Goal: Task Accomplishment & Management: Manage account settings

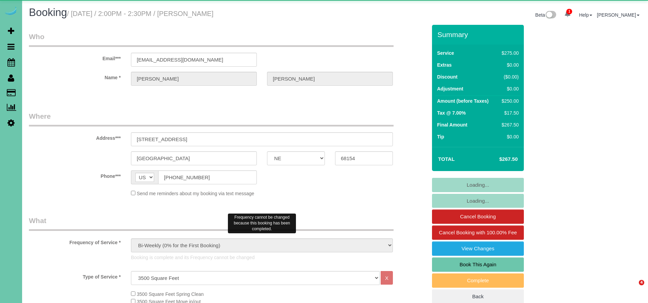
select select "NE"
select select "object:873"
select select "number:37"
select select "number:42"
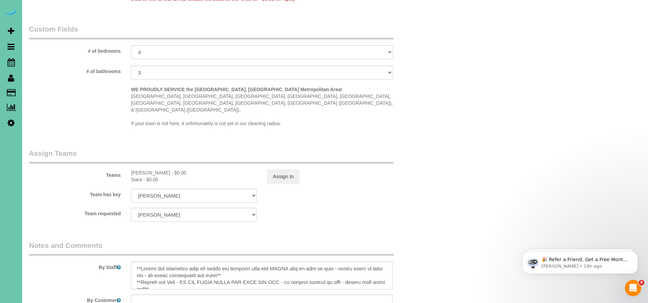
scroll to position [667, 0]
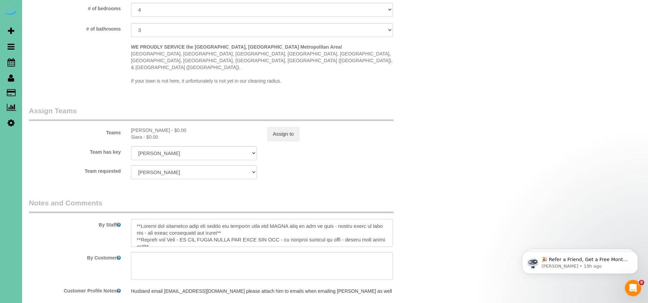
drag, startPoint x: 135, startPoint y: 208, endPoint x: 168, endPoint y: 210, distance: 33.1
click at [165, 219] on textarea at bounding box center [262, 233] width 262 height 28
drag, startPoint x: 226, startPoint y: 218, endPoint x: 246, endPoint y: 216, distance: 20.5
click at [246, 219] on textarea at bounding box center [262, 233] width 262 height 28
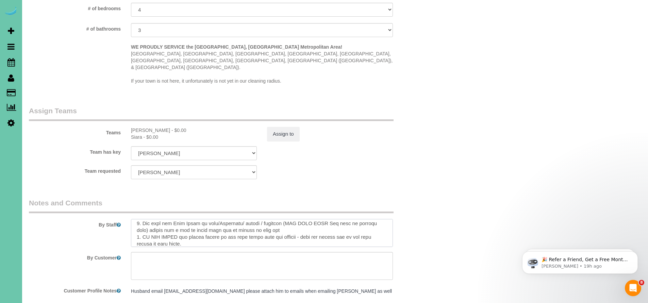
click at [161, 219] on textarea at bounding box center [262, 233] width 262 height 28
click at [358, 219] on textarea at bounding box center [262, 233] width 262 height 28
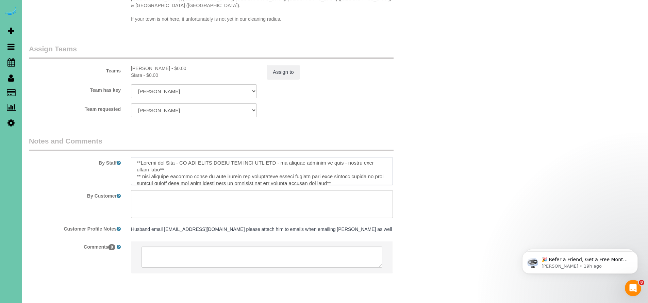
scroll to position [4, 0]
drag, startPoint x: 169, startPoint y: 156, endPoint x: 133, endPoint y: 143, distance: 38.2
click at [133, 157] on textarea at bounding box center [262, 171] width 262 height 28
click at [275, 157] on textarea at bounding box center [262, 171] width 262 height 28
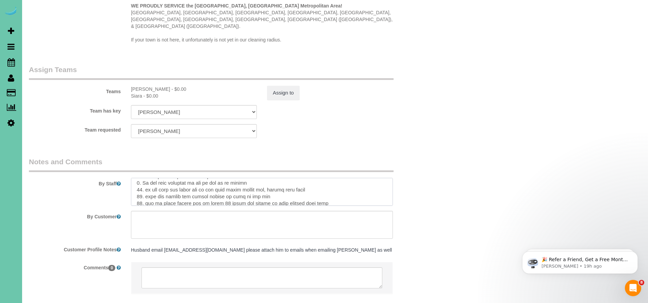
scroll to position [85, 0]
click at [160, 178] on textarea at bounding box center [262, 192] width 262 height 28
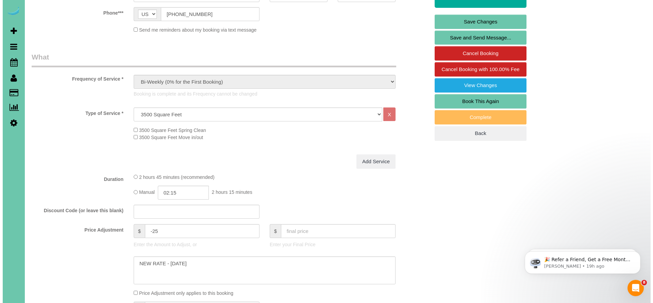
scroll to position [104, 0]
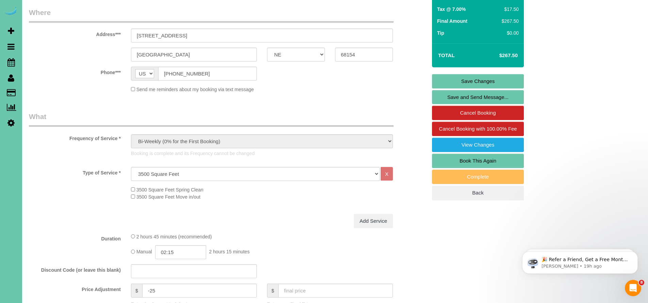
type textarea "** last cleaning company broke so many antique non replaceable things because t…"
click at [473, 81] on link "Save Changes" at bounding box center [478, 81] width 92 height 14
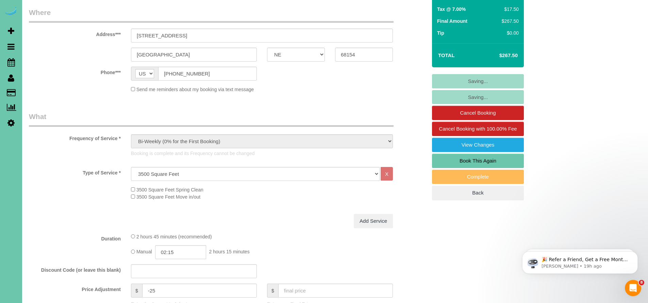
scroll to position [291, 0]
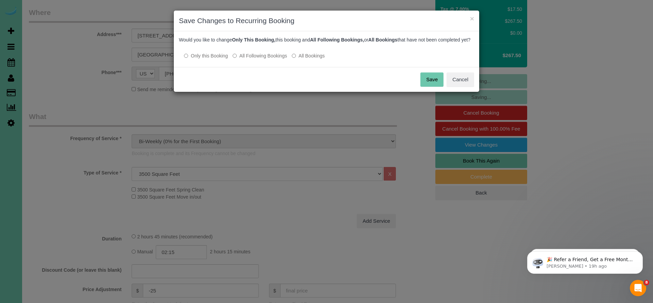
click at [426, 82] on button "Save" at bounding box center [431, 79] width 23 height 14
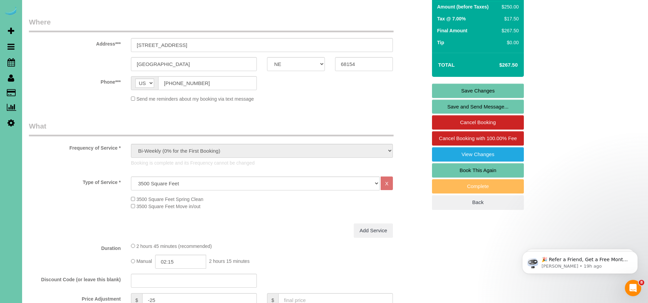
scroll to position [33, 0]
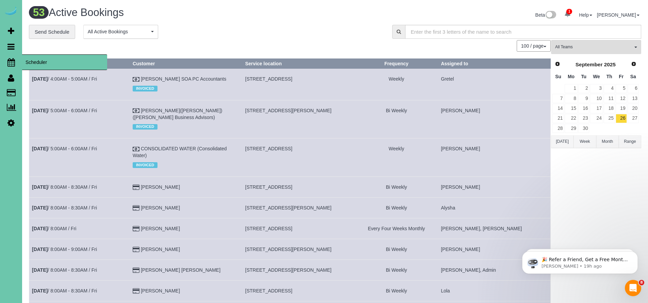
click at [9, 65] on icon at bounding box center [10, 62] width 7 height 8
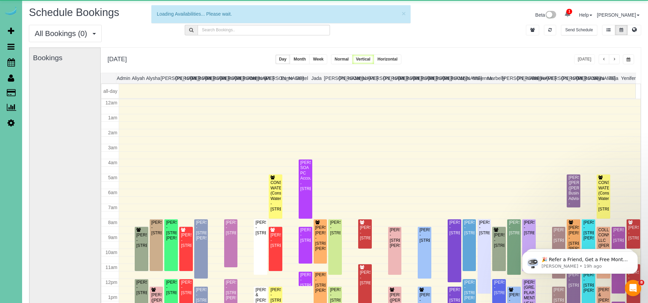
scroll to position [90, 0]
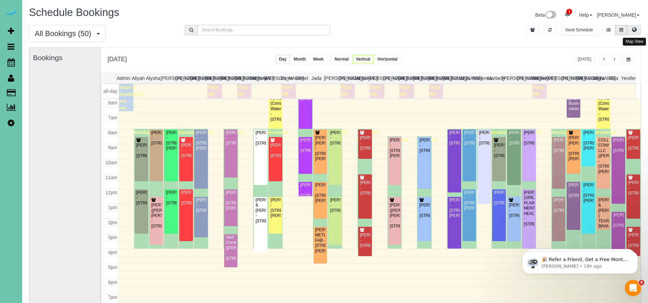
click at [637, 30] on button at bounding box center [634, 30] width 14 height 11
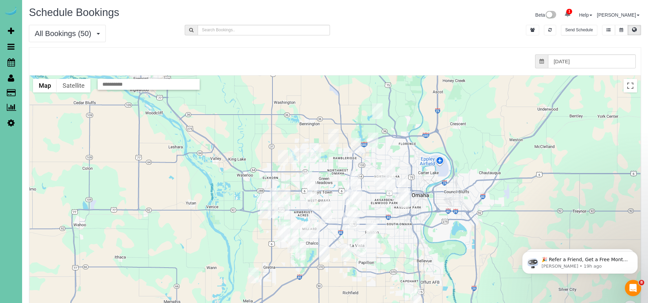
click at [274, 206] on img "10/10/2025 8:00AM - Ryan Nelson - 3805 S 202nd Street, Omaha, NE 68130" at bounding box center [273, 210] width 11 height 16
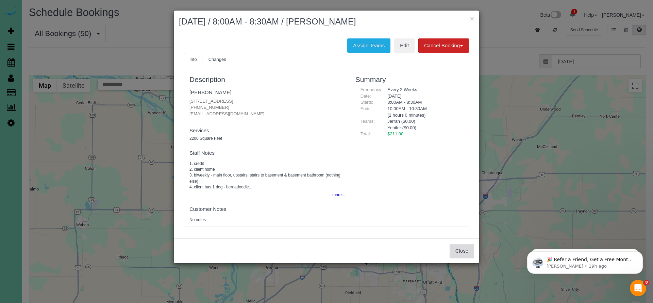
click at [457, 247] on button "Close" at bounding box center [462, 251] width 24 height 14
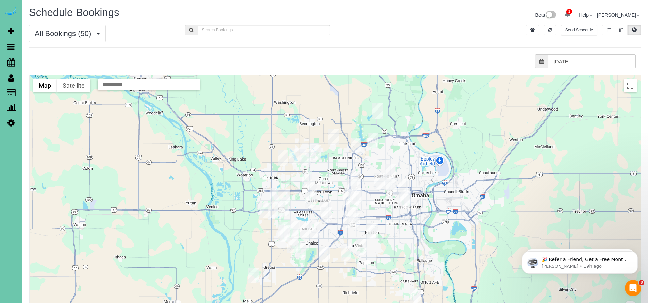
click at [404, 43] on div "All Bookings (50) All Bookings Unassigned Bookings Recurring Bookings New Custo…" at bounding box center [335, 36] width 622 height 22
